Goal: Task Accomplishment & Management: Manage account settings

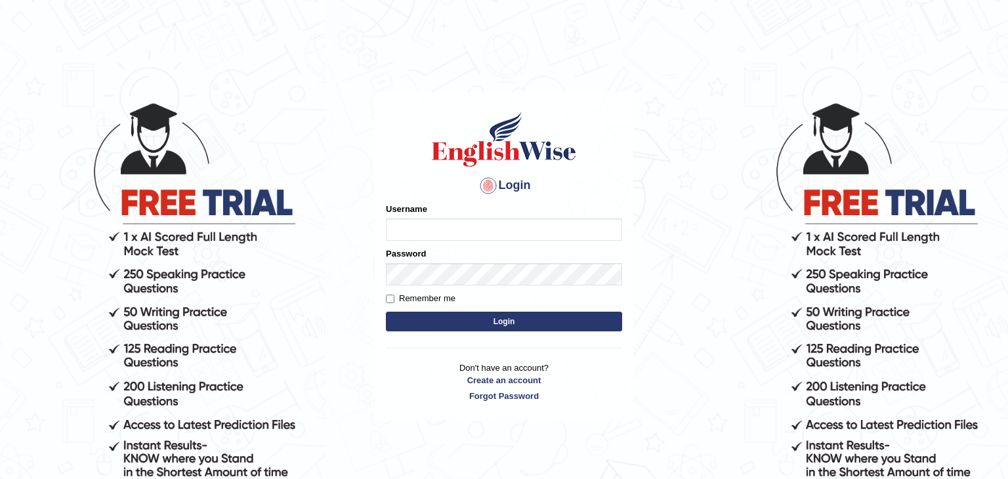
type input "Monia74"
click at [498, 321] on button "Login" at bounding box center [504, 322] width 236 height 20
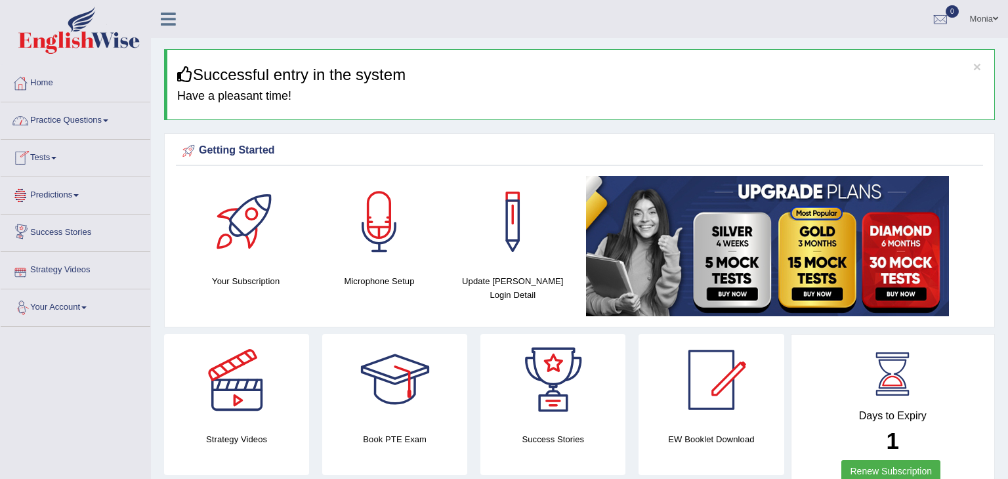
click at [85, 306] on link "Your Account" at bounding box center [76, 306] width 150 height 33
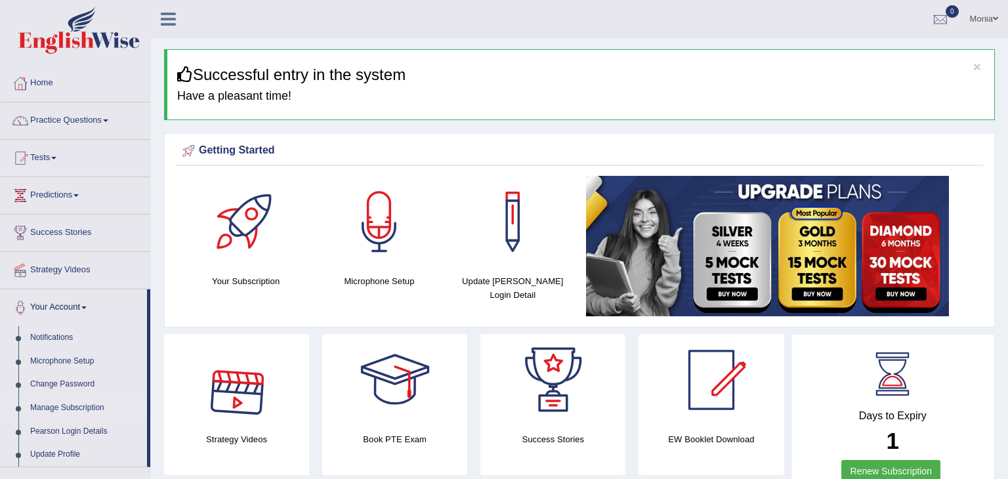
click at [138, 398] on link "Manage Subscription" at bounding box center [85, 409] width 123 height 24
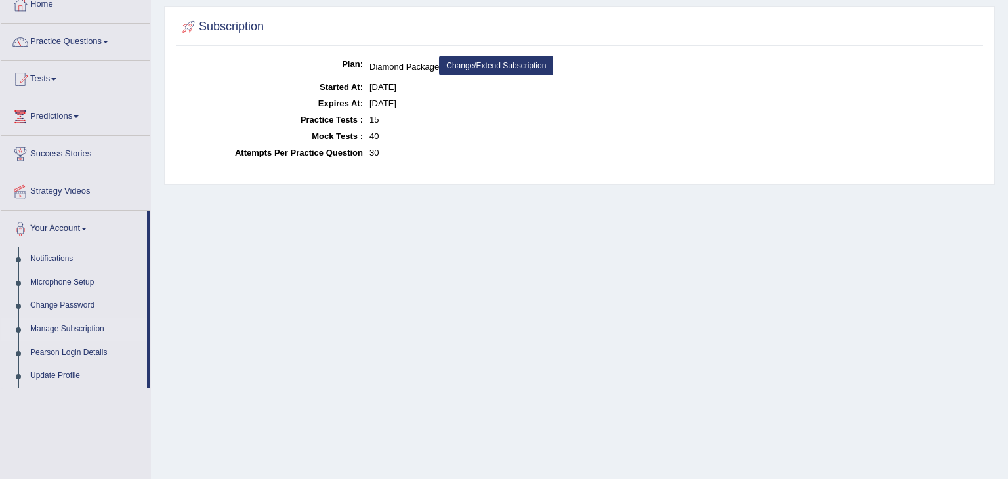
click at [67, 328] on link "Manage Subscription" at bounding box center [85, 330] width 123 height 24
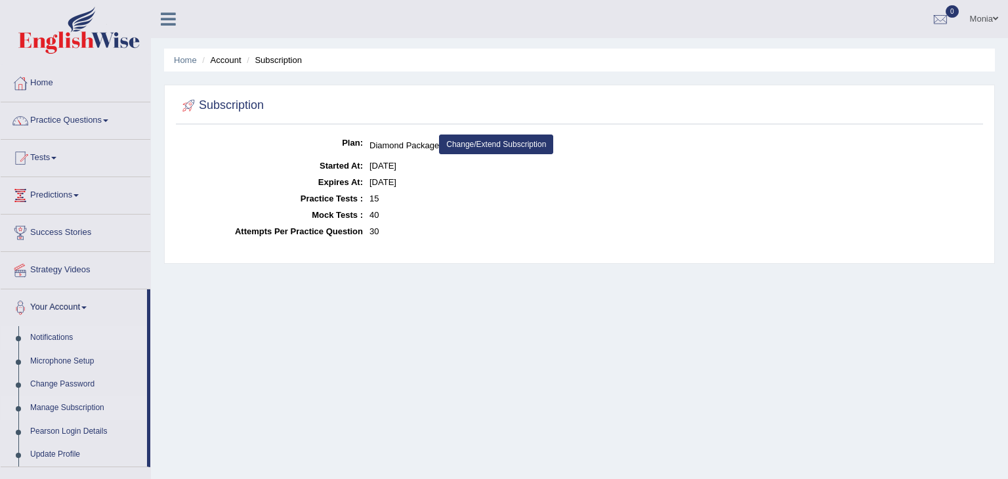
click at [54, 334] on link "Notifications" at bounding box center [85, 338] width 123 height 24
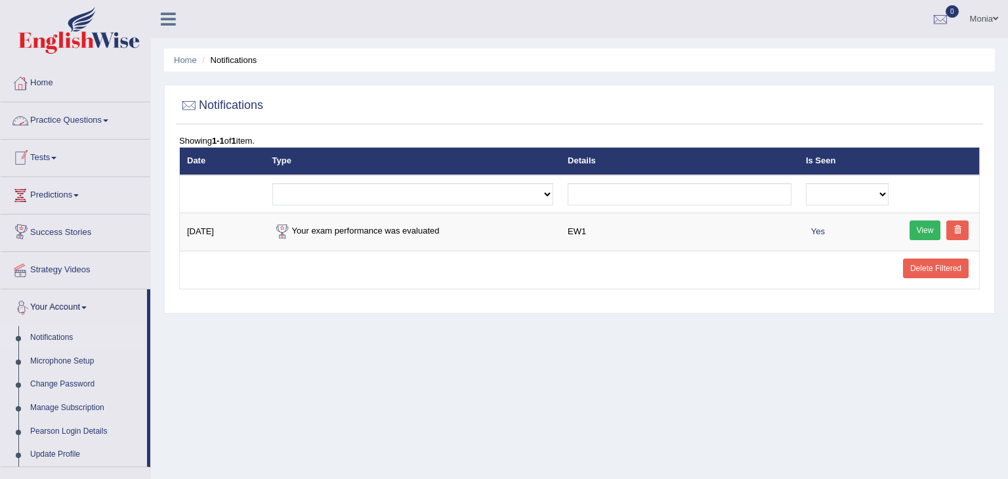
click at [162, 18] on icon at bounding box center [168, 19] width 15 height 17
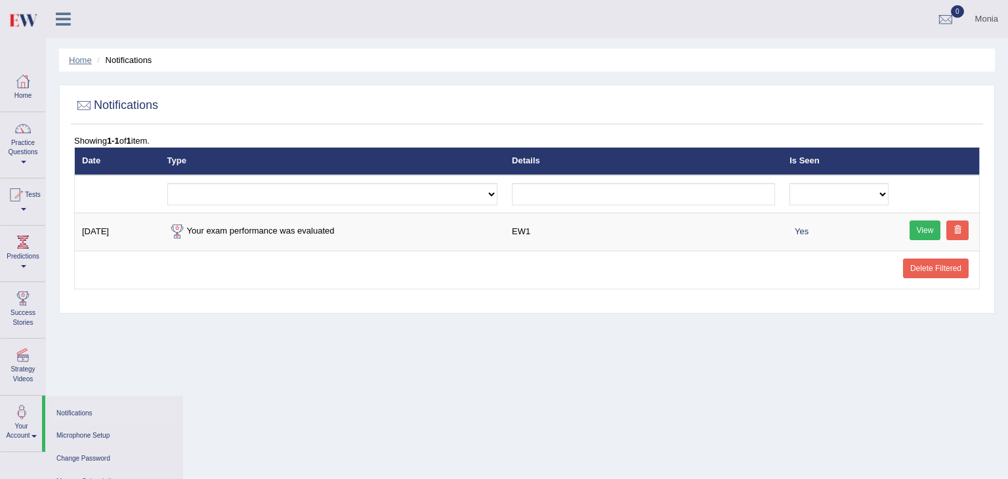
click at [83, 64] on link "Home" at bounding box center [80, 60] width 23 height 10
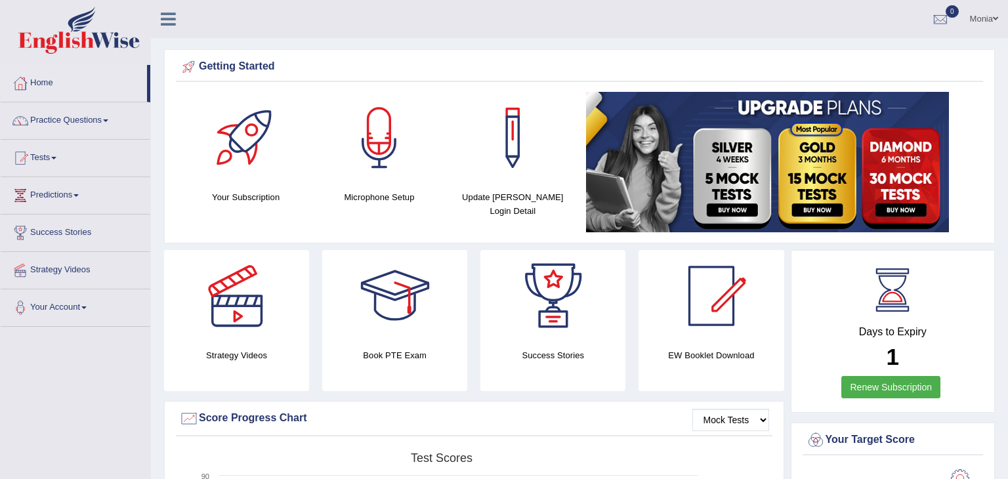
click at [506, 197] on h4 "Update [PERSON_NAME] Login Detail" at bounding box center [513, 204] width 120 height 28
click at [706, 358] on h4 "EW Booklet Download" at bounding box center [711, 356] width 145 height 14
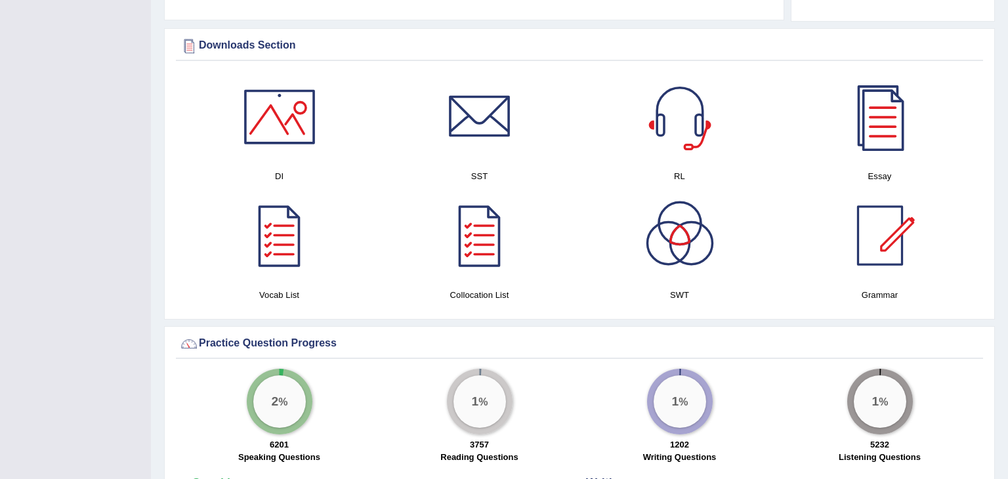
scroll to position [643, 0]
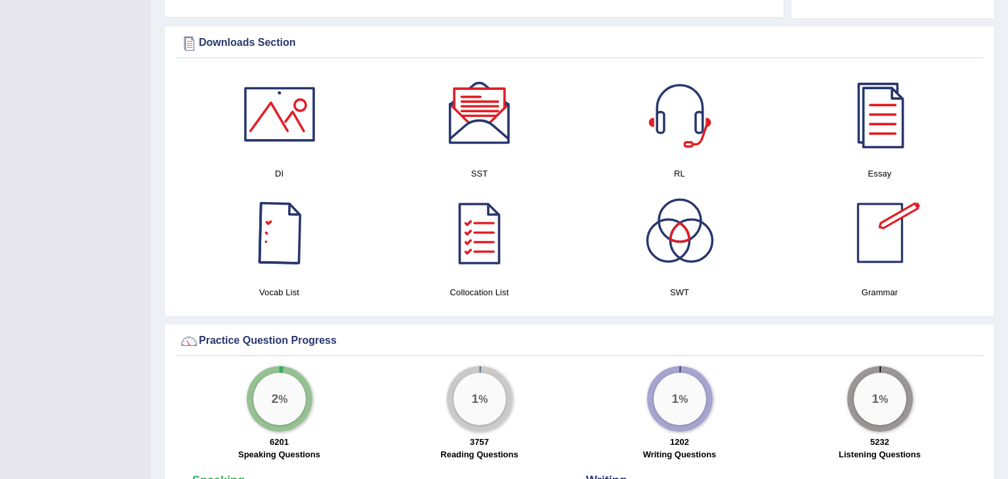
click at [288, 246] on div at bounding box center [280, 233] width 92 height 92
click at [290, 133] on div at bounding box center [280, 114] width 92 height 92
click at [482, 128] on div at bounding box center [480, 114] width 92 height 92
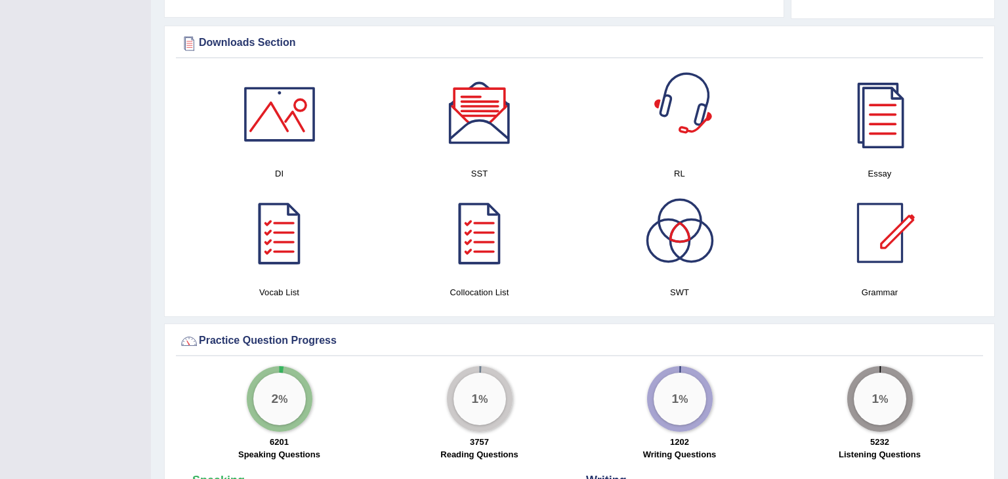
click at [694, 119] on div at bounding box center [680, 114] width 92 height 92
click at [888, 221] on div at bounding box center [880, 233] width 92 height 92
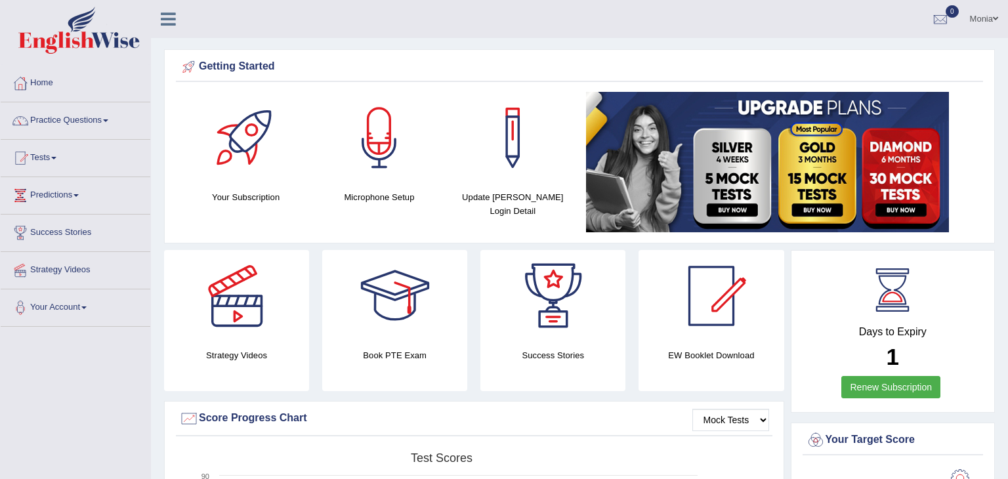
click at [759, 265] on link at bounding box center [711, 296] width 145 height 92
